Goal: Check status: Check status

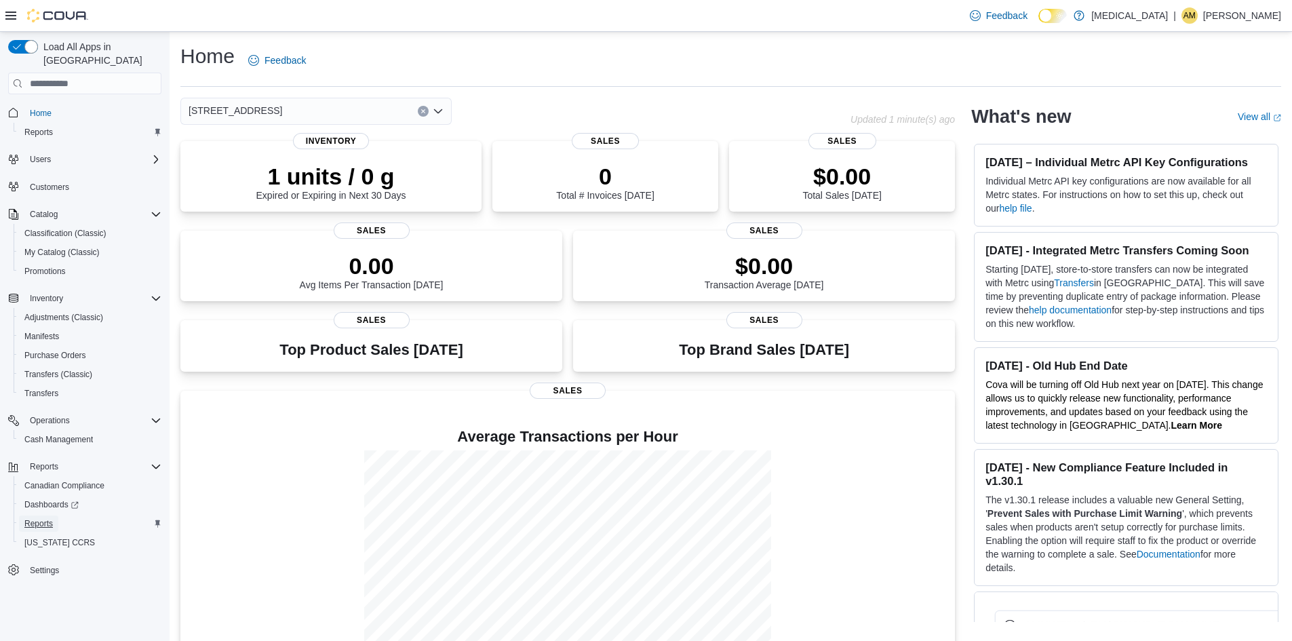
click at [43, 518] on span "Reports" at bounding box center [38, 523] width 28 height 11
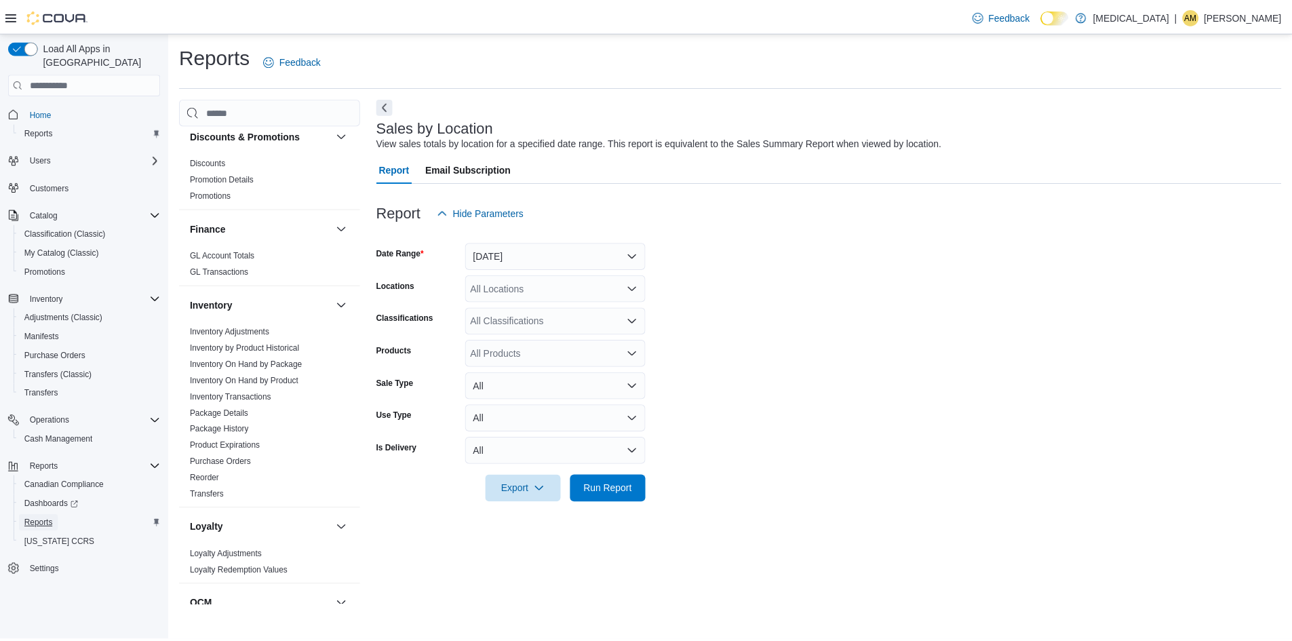
scroll to position [543, 0]
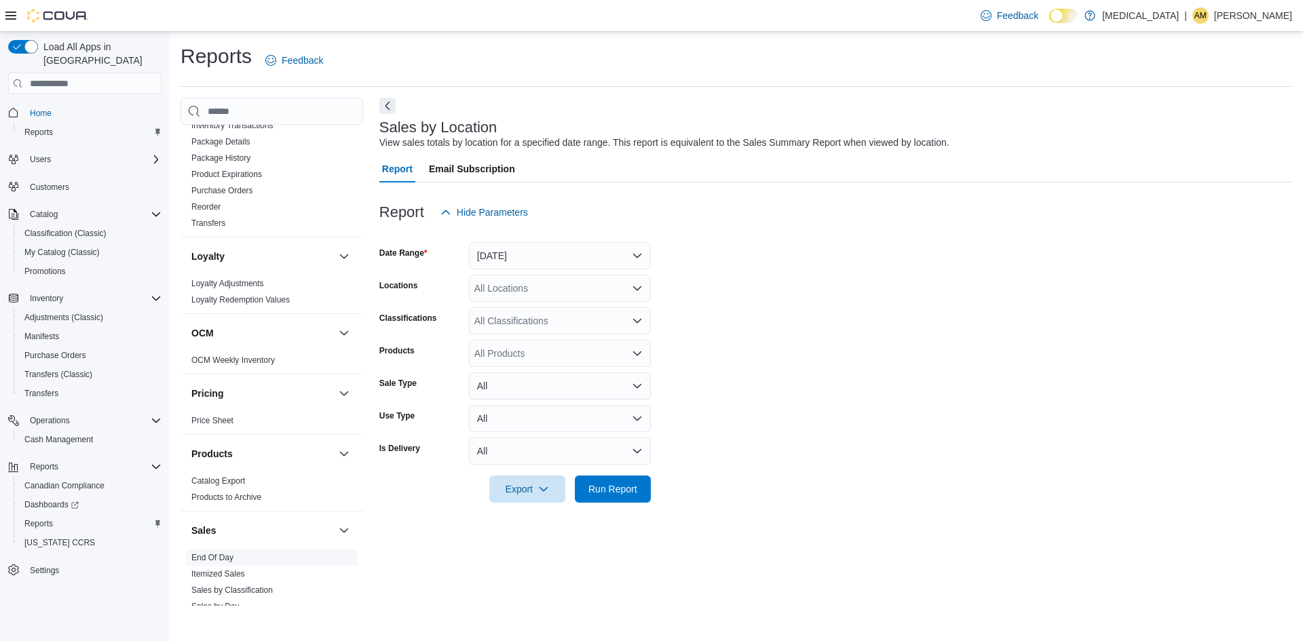
click at [208, 558] on link "End Of Day" at bounding box center [212, 557] width 42 height 9
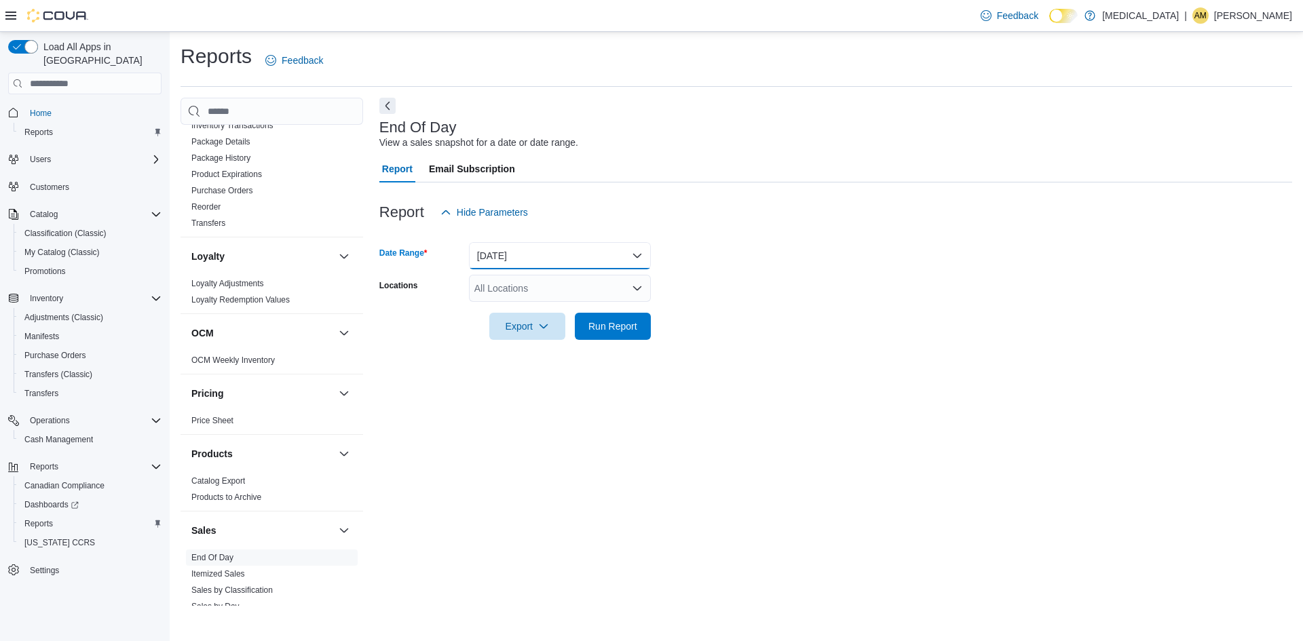
click at [639, 253] on button "[DATE]" at bounding box center [560, 255] width 182 height 27
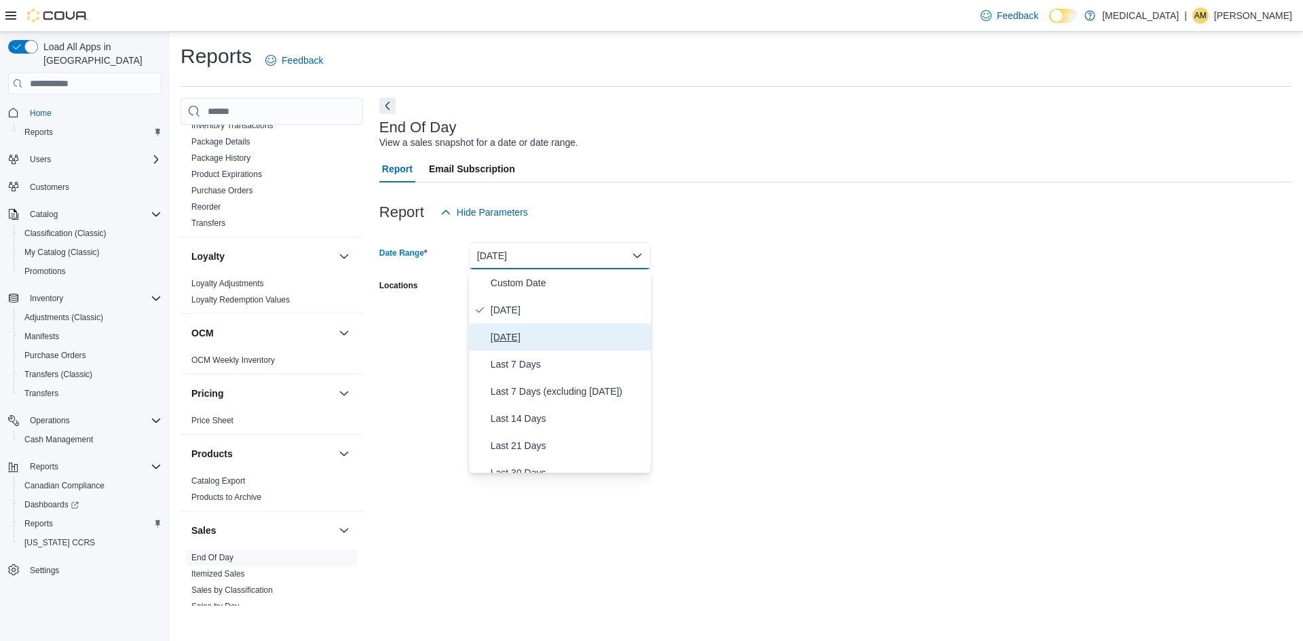
click at [507, 332] on span "[DATE]" at bounding box center [567, 337] width 155 height 16
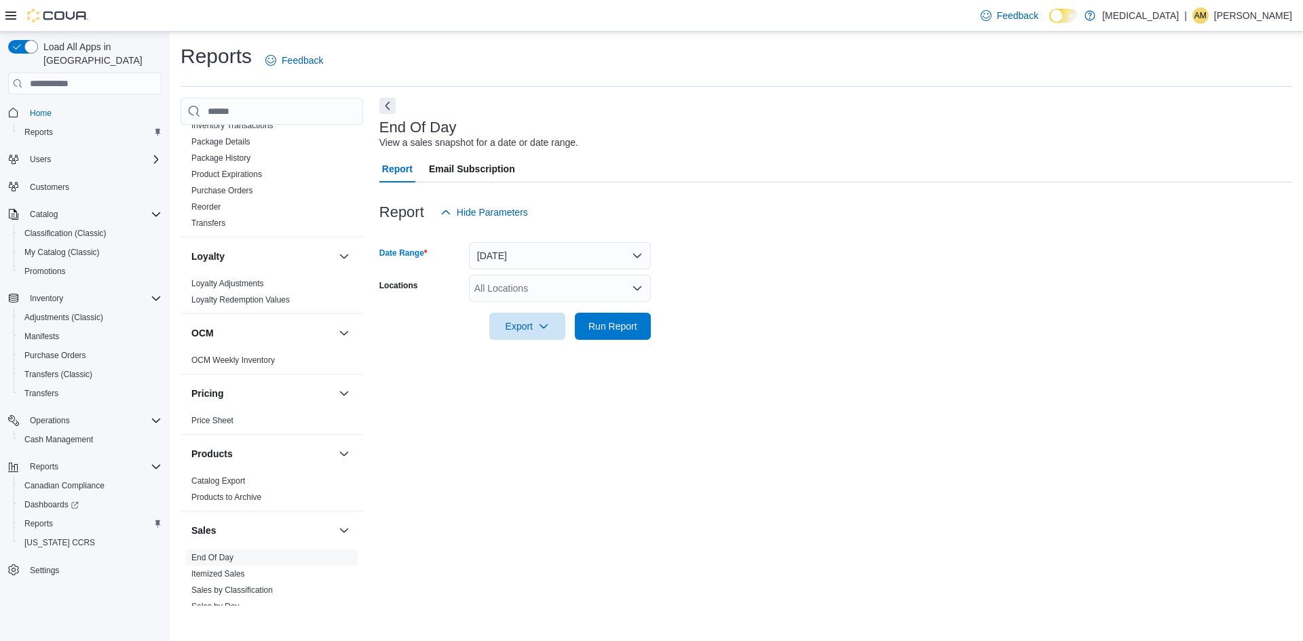
drag, startPoint x: 848, startPoint y: 282, endPoint x: 807, endPoint y: 286, distance: 41.6
click at [849, 282] on form "Date Range [DATE] Locations All Locations Export Run Report" at bounding box center [835, 283] width 912 height 114
click at [635, 287] on icon "Open list of options" at bounding box center [637, 288] width 11 height 11
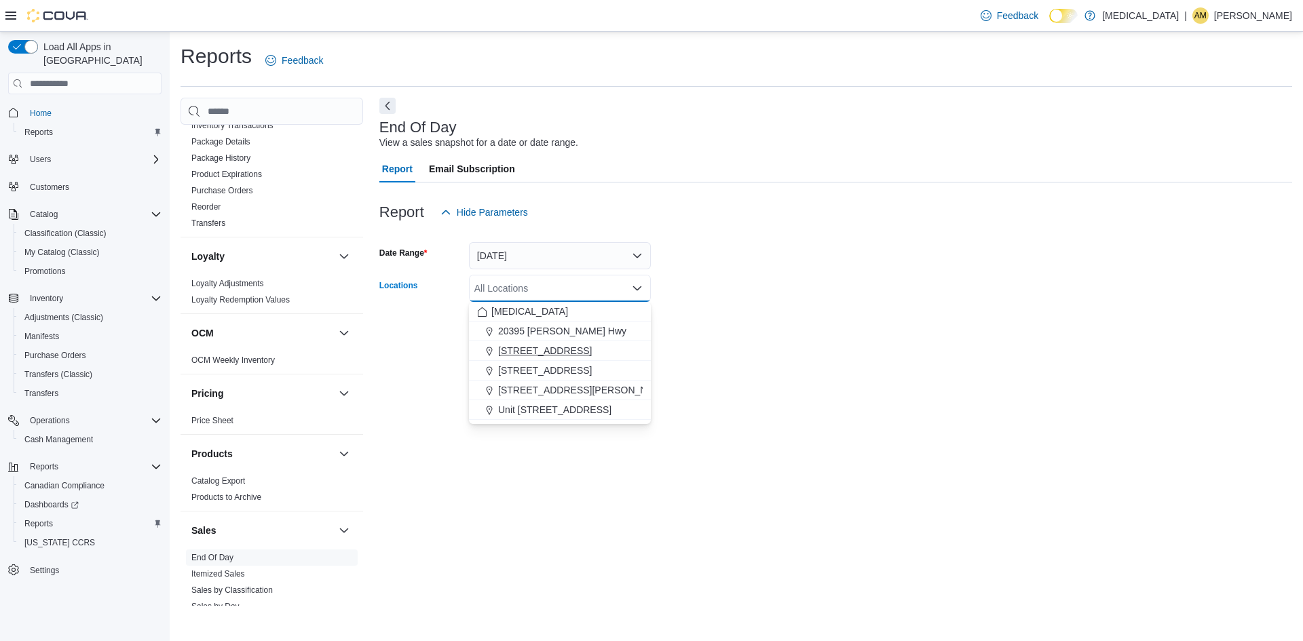
click at [526, 346] on span "[STREET_ADDRESS]" at bounding box center [545, 351] width 94 height 14
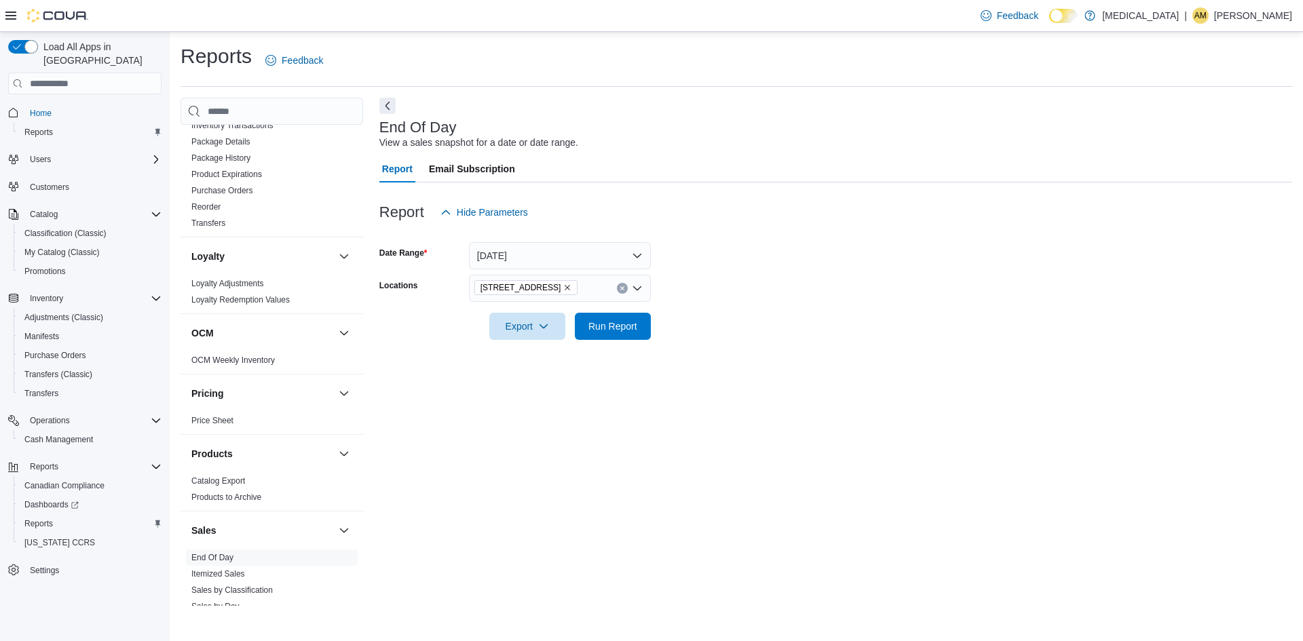
click at [825, 278] on form "Date Range [DATE] Locations [STREET_ADDRESS] Export Run Report" at bounding box center [835, 283] width 912 height 114
click at [605, 317] on span "Run Report" at bounding box center [613, 325] width 60 height 27
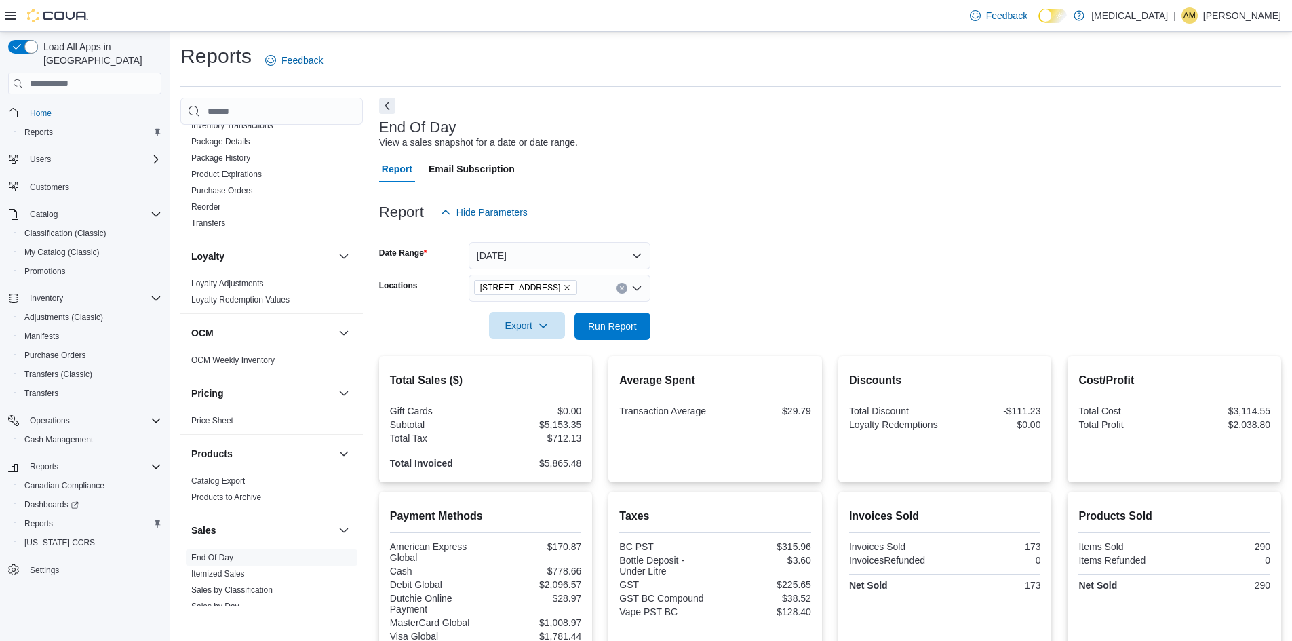
click at [541, 324] on icon "button" at bounding box center [543, 325] width 11 height 11
click at [523, 377] on span "Export to Pdf" at bounding box center [529, 380] width 61 height 11
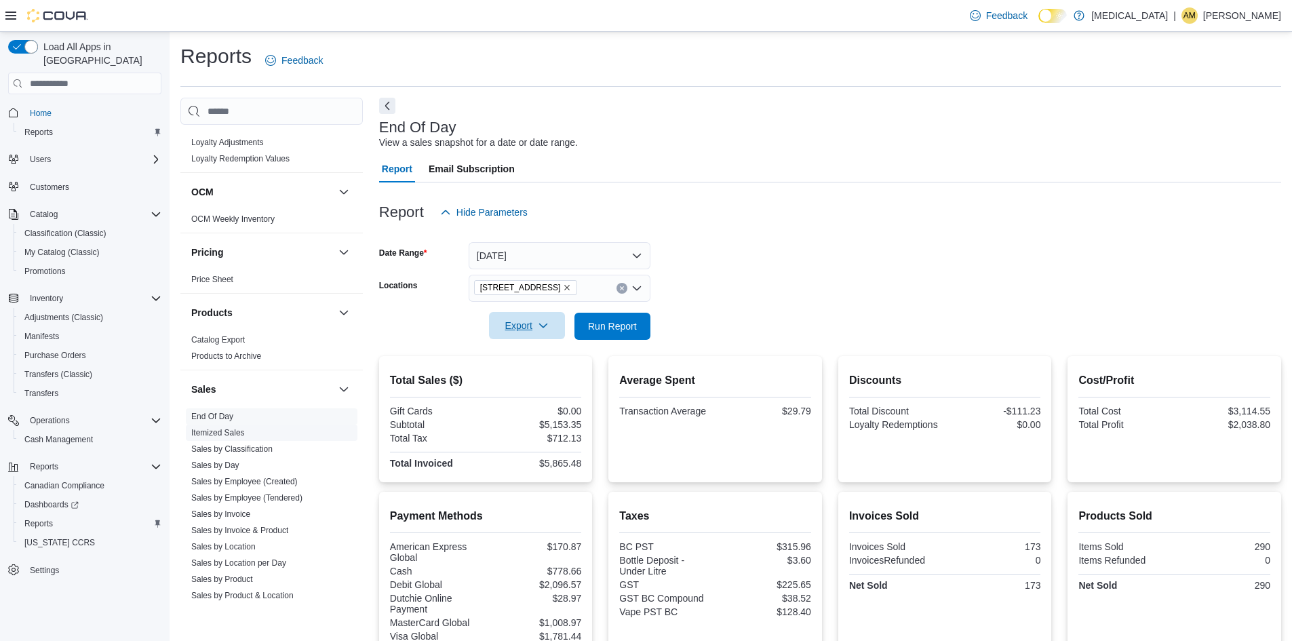
scroll to position [811, 0]
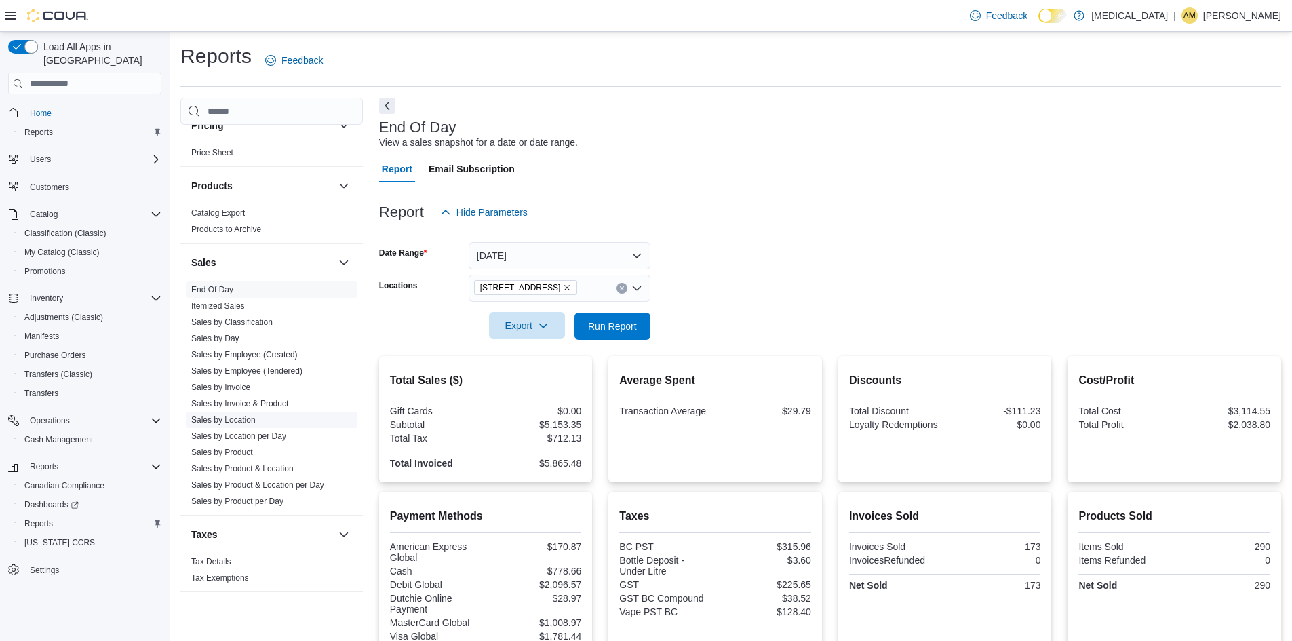
click at [237, 415] on link "Sales by Location" at bounding box center [223, 419] width 64 height 9
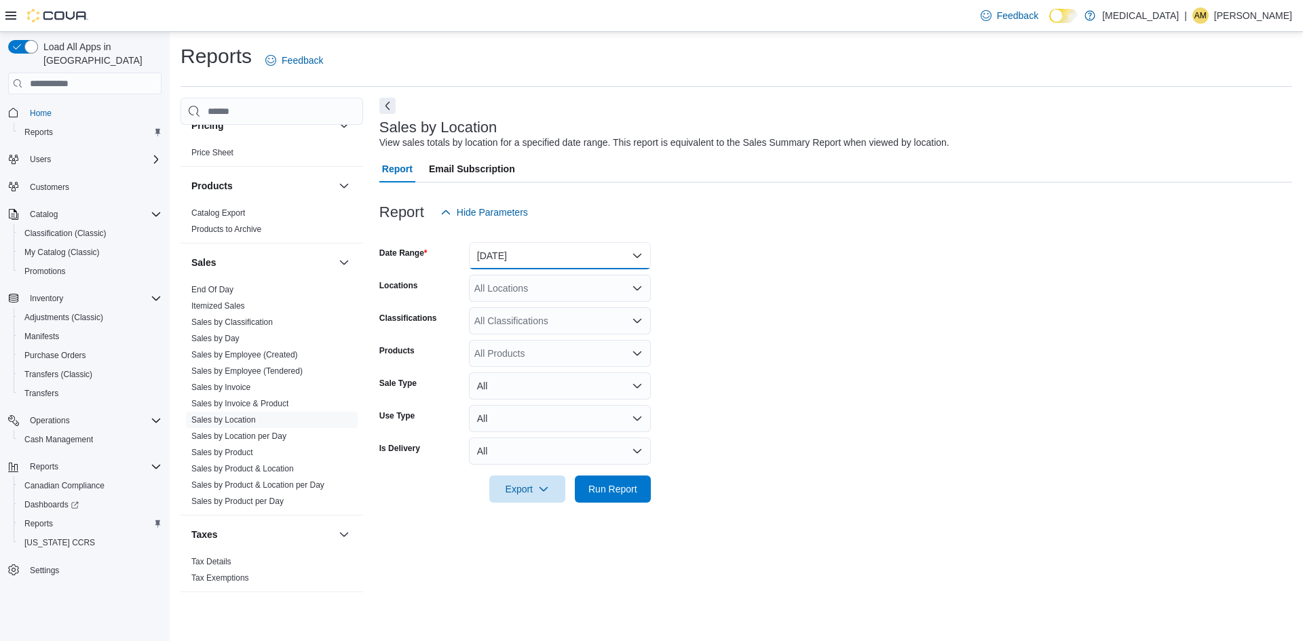
click at [633, 250] on button "[DATE]" at bounding box center [560, 255] width 182 height 27
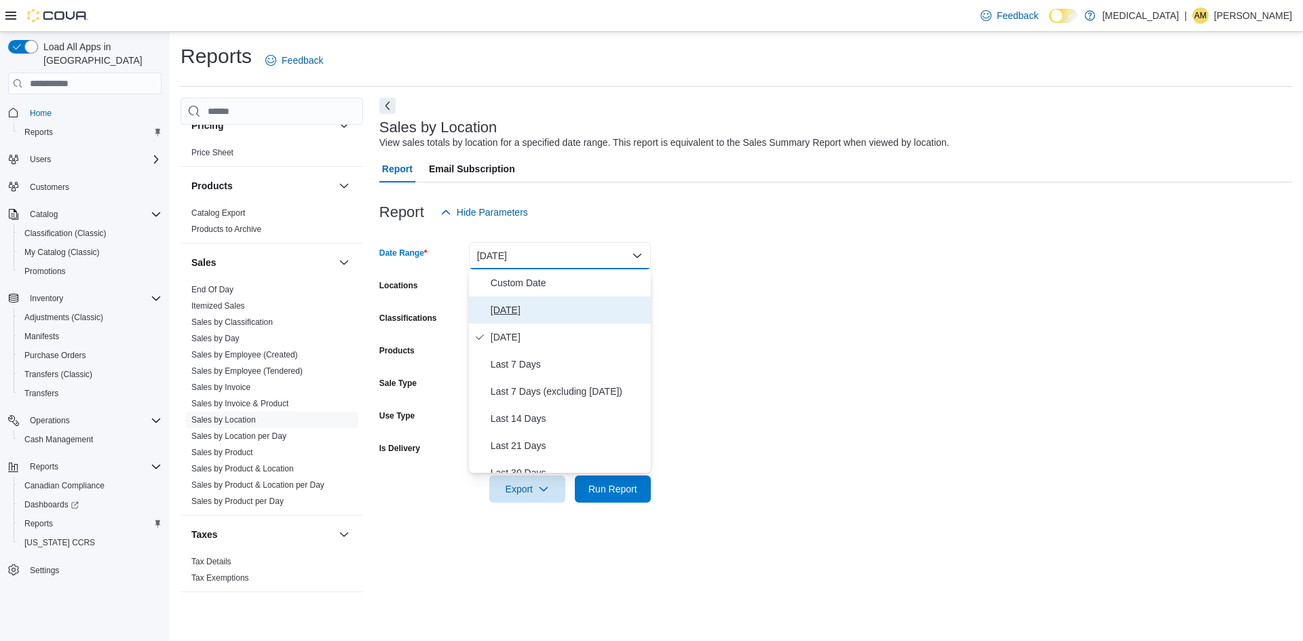
click at [498, 307] on span "[DATE]" at bounding box center [567, 310] width 155 height 16
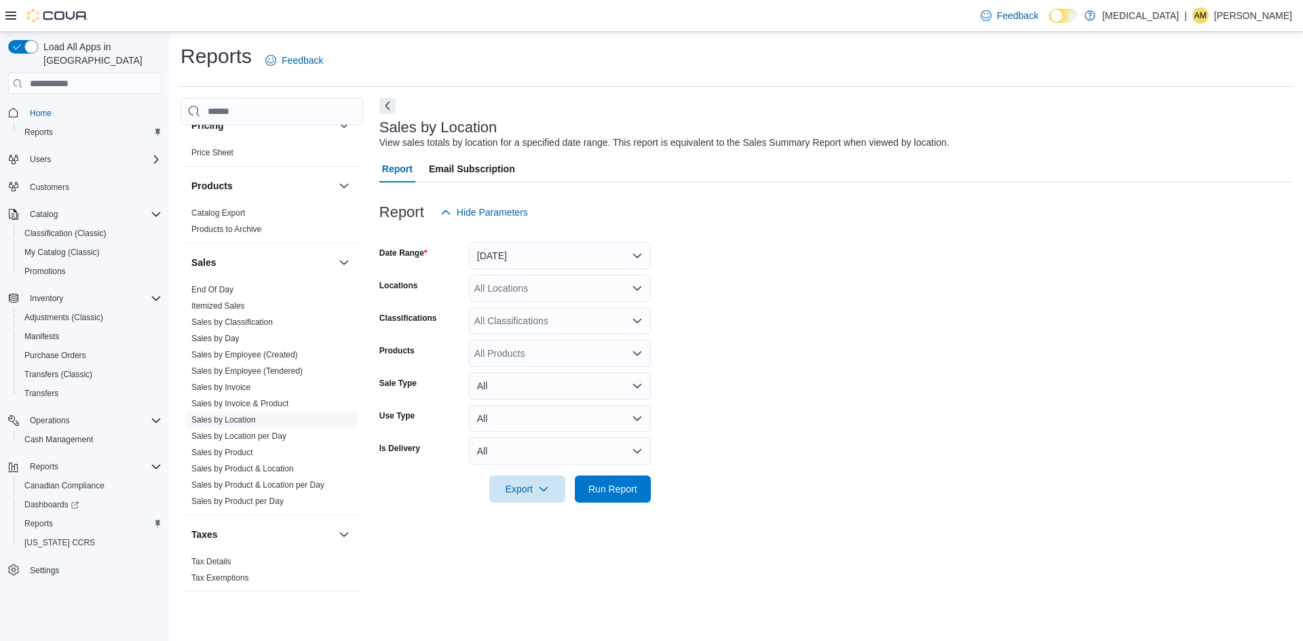
click at [746, 301] on form "Date Range [DATE] Locations All Locations Classifications All Classifications P…" at bounding box center [835, 364] width 912 height 277
click at [624, 497] on span "Run Report" at bounding box center [613, 488] width 60 height 27
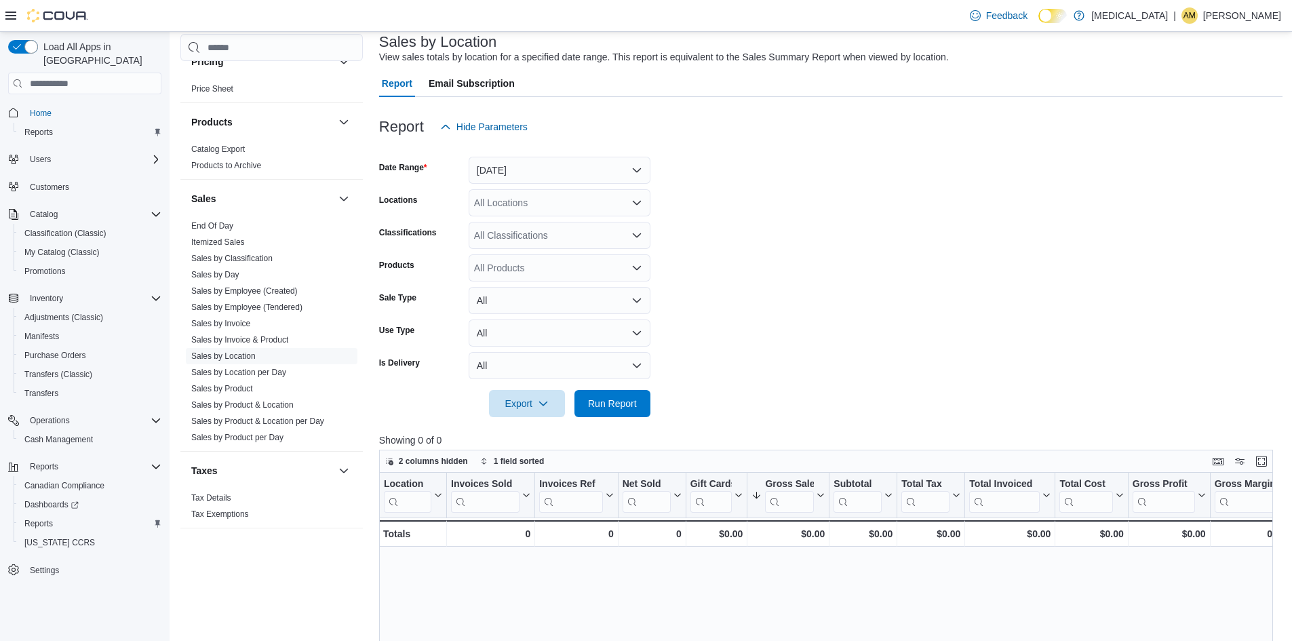
scroll to position [204, 0]
